Goal: Information Seeking & Learning: Learn about a topic

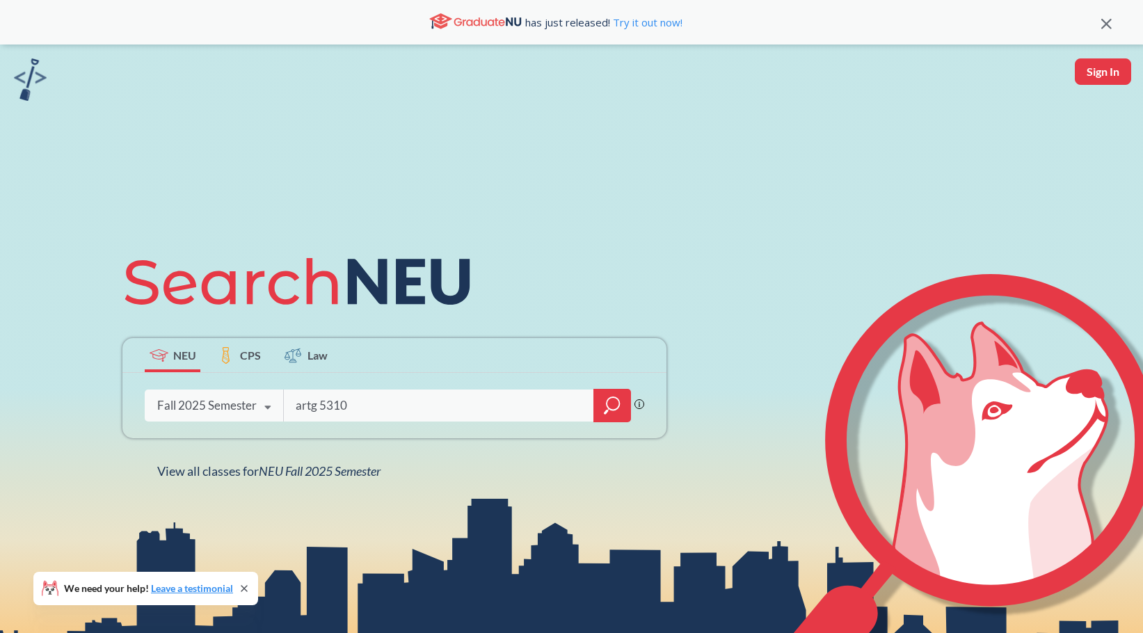
type input "artg 5310"
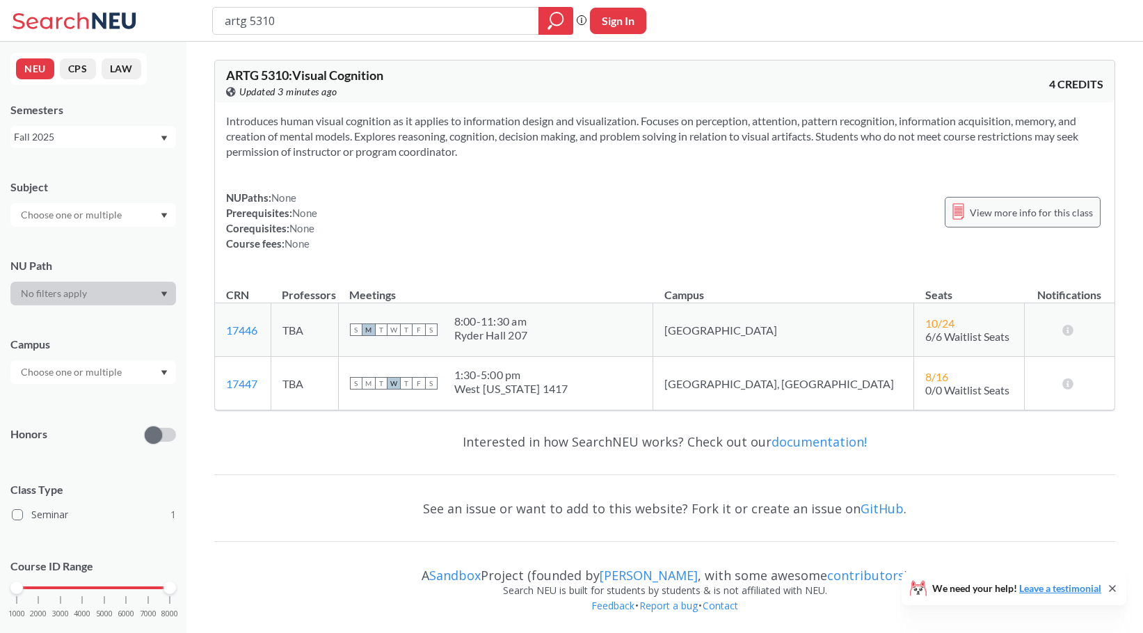
click at [981, 213] on span "View more info for this class" at bounding box center [1031, 212] width 123 height 17
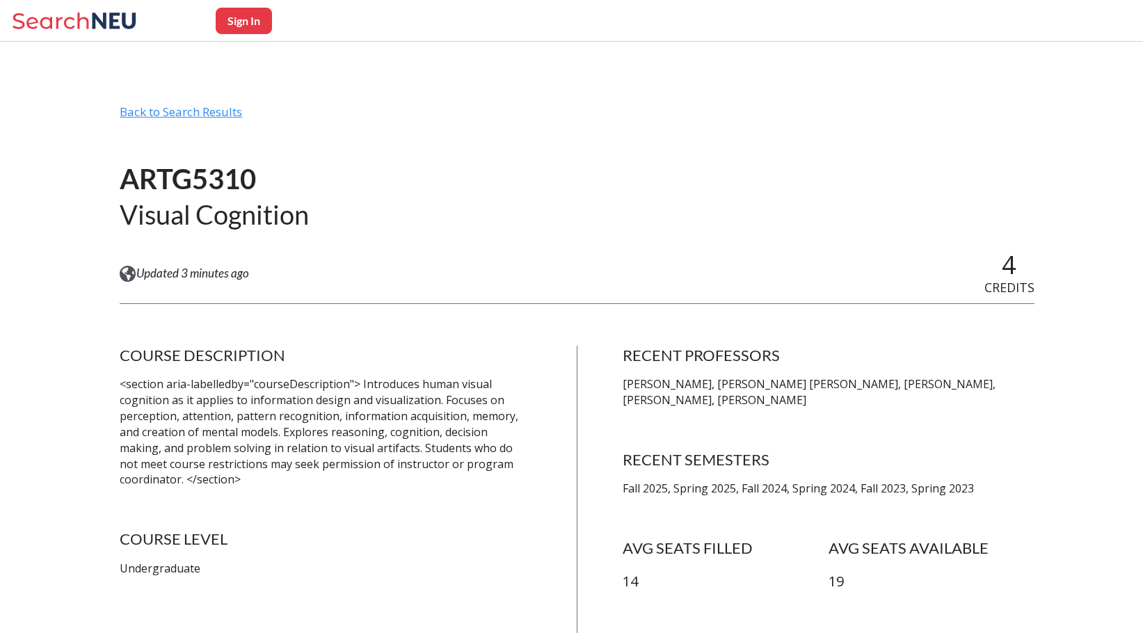
click at [143, 118] on div "Back to Search Results" at bounding box center [577, 117] width 914 height 26
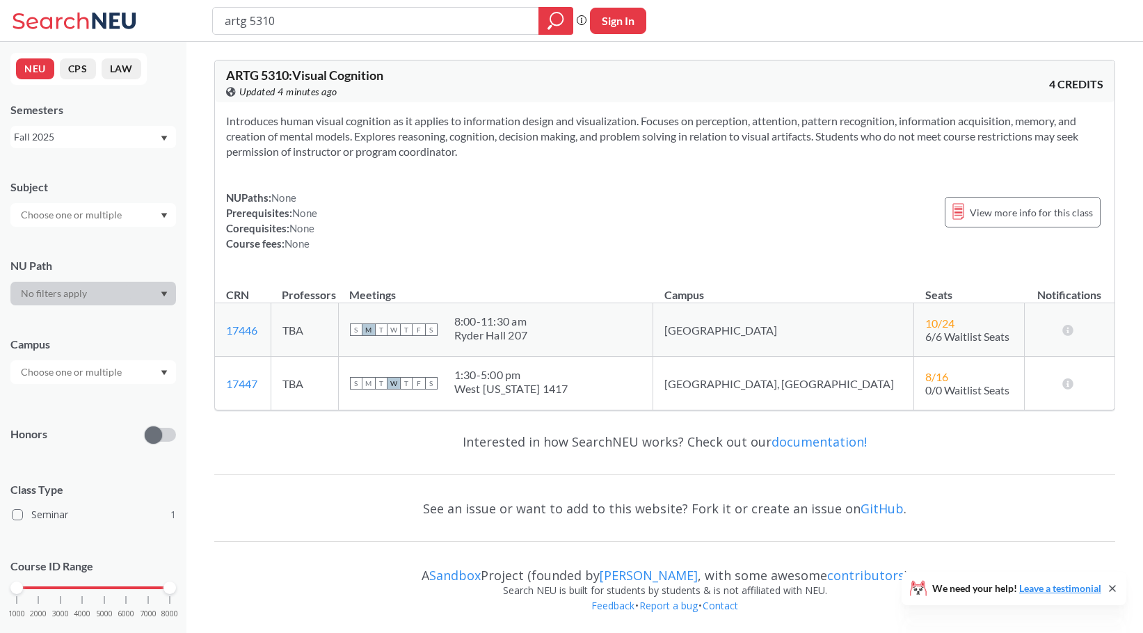
drag, startPoint x: 279, startPoint y: 26, endPoint x: 251, endPoint y: 19, distance: 28.7
click at [251, 19] on input "artg 5310" at bounding box center [375, 21] width 305 height 24
type input "artg 6100"
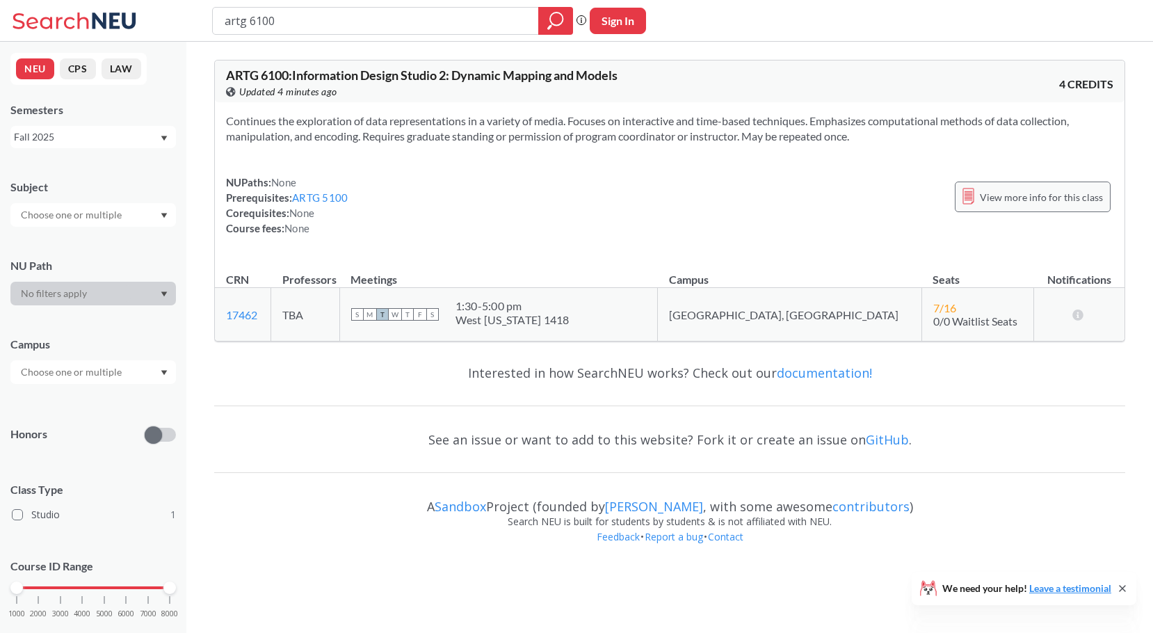
click at [1004, 201] on span "View more info for this class" at bounding box center [1041, 196] width 123 height 17
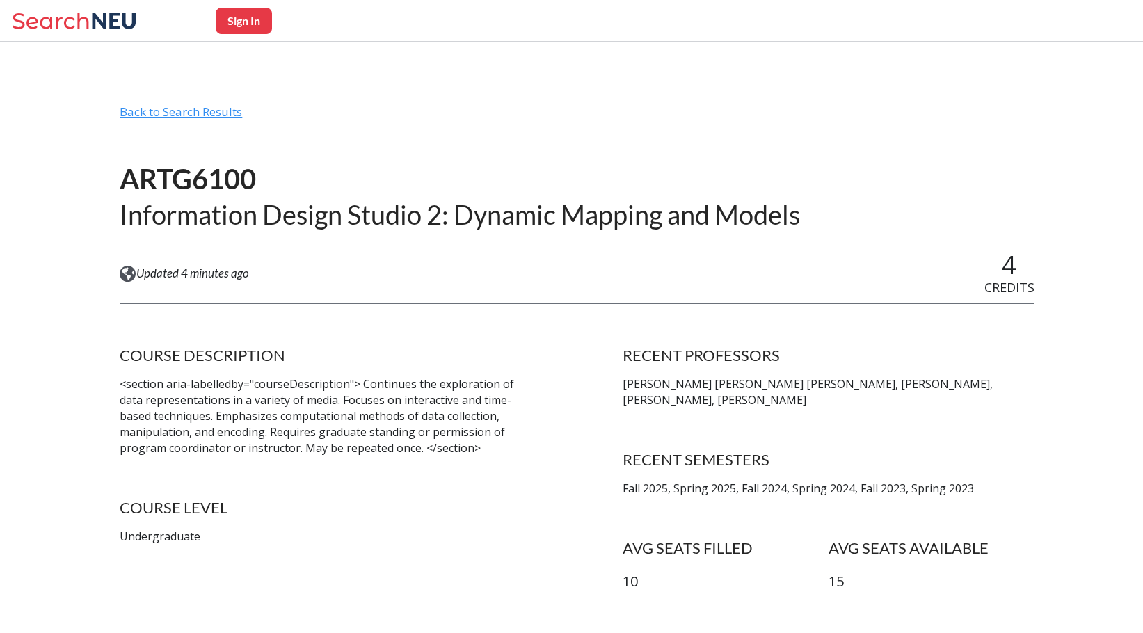
click at [170, 115] on div "Back to Search Results" at bounding box center [577, 117] width 914 height 26
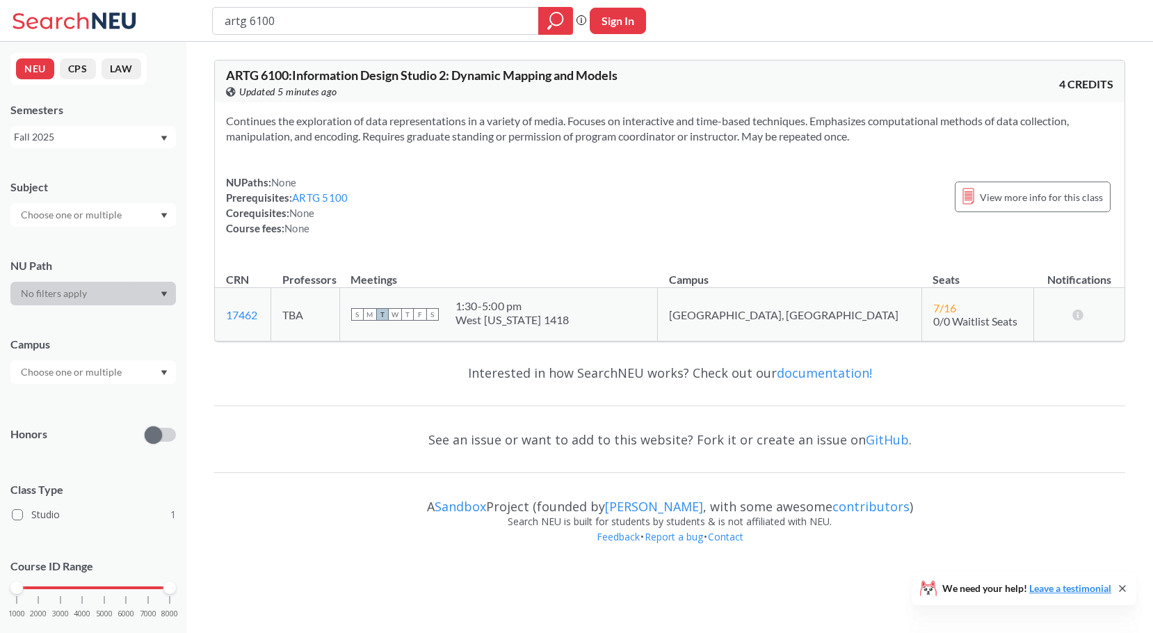
drag, startPoint x: 287, startPoint y: 21, endPoint x: 220, endPoint y: 15, distance: 67.7
click at [220, 15] on div "artg 6100" at bounding box center [392, 21] width 361 height 28
type input "ge 5010"
